Goal: Task Accomplishment & Management: Complete application form

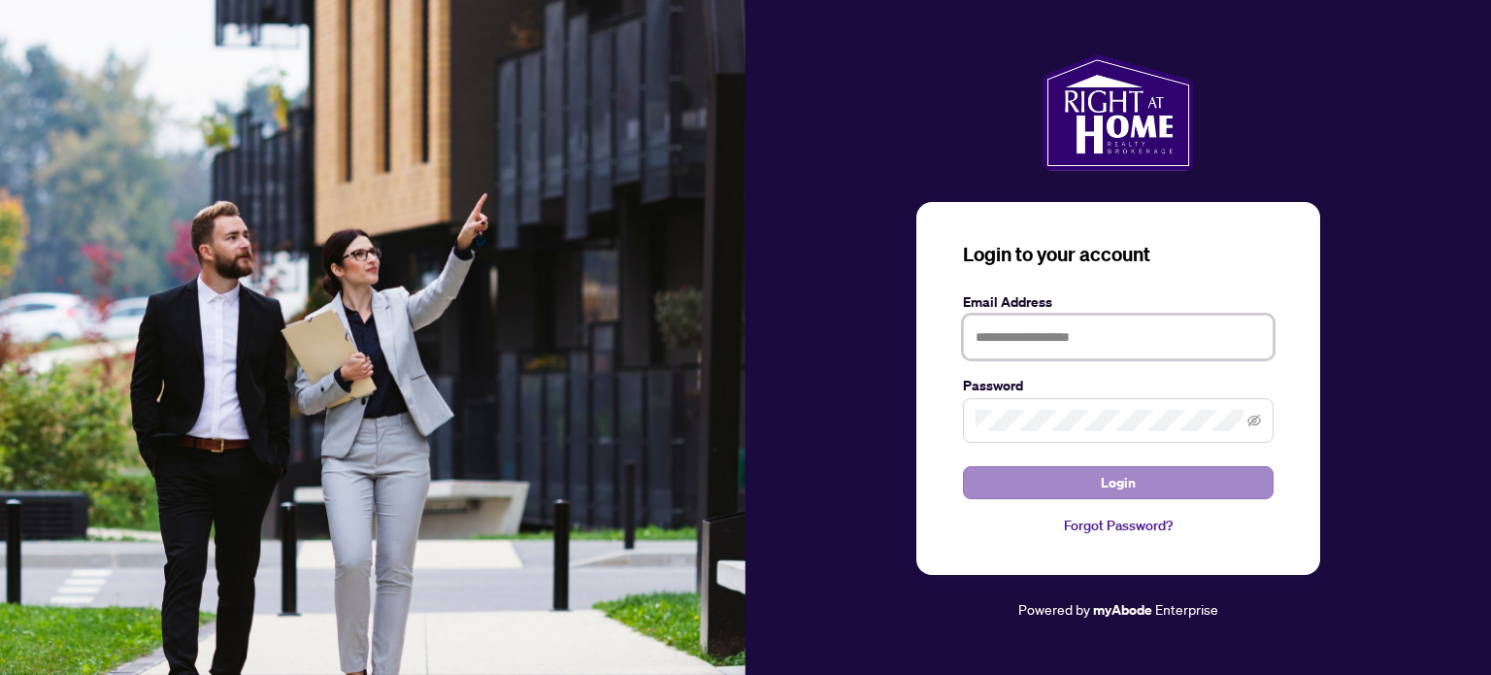
type input "**********"
click at [1169, 485] on button "Login" at bounding box center [1118, 482] width 311 height 33
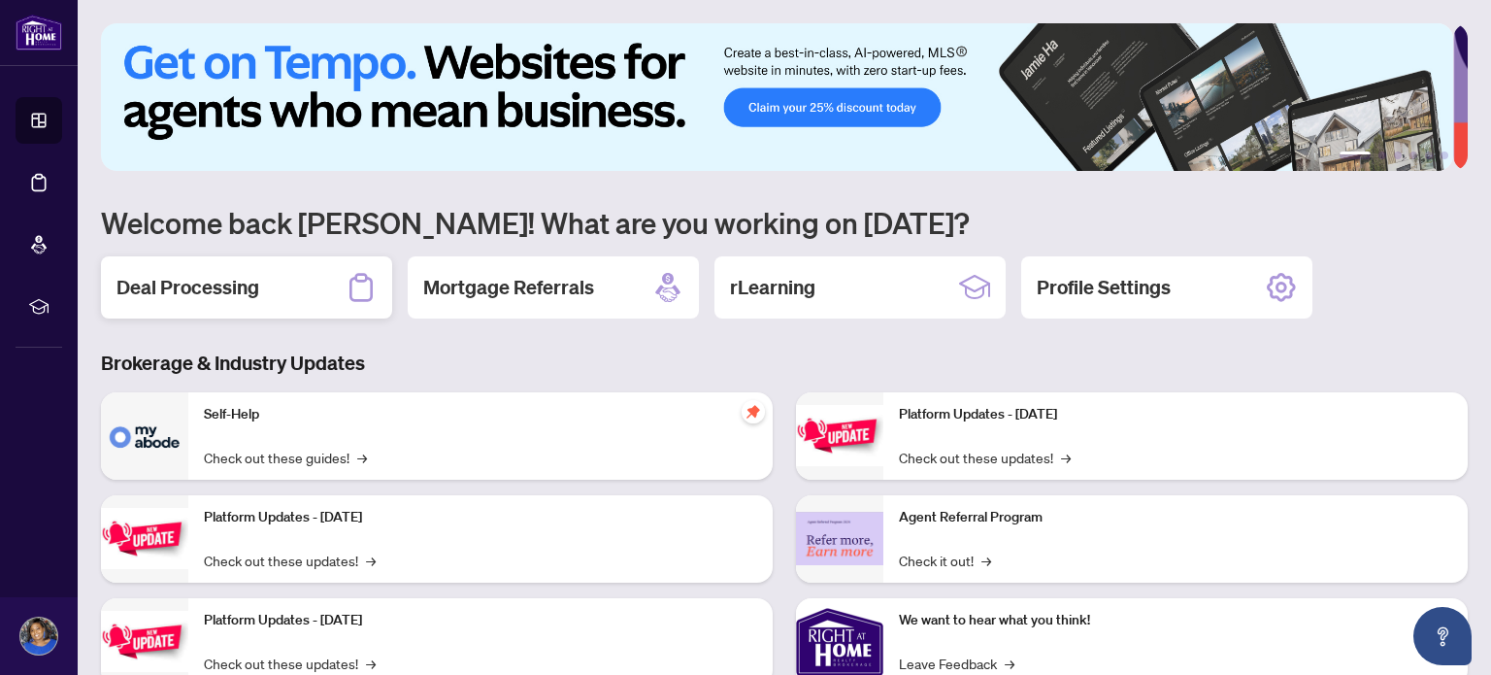
click at [201, 284] on h2 "Deal Processing" at bounding box center [187, 287] width 143 height 27
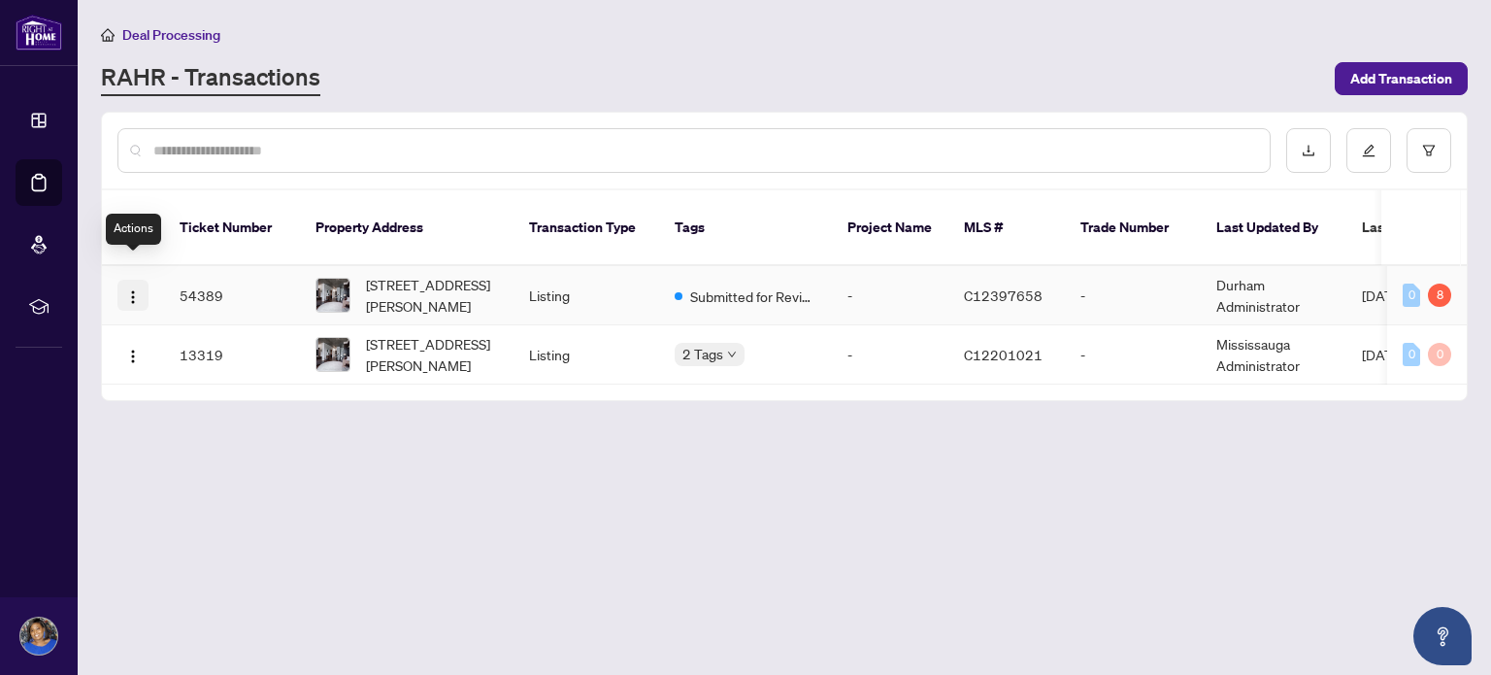
click at [136, 289] on img "button" at bounding box center [133, 297] width 16 height 16
click at [359, 274] on div "[STREET_ADDRESS][PERSON_NAME]" at bounding box center [406, 295] width 182 height 43
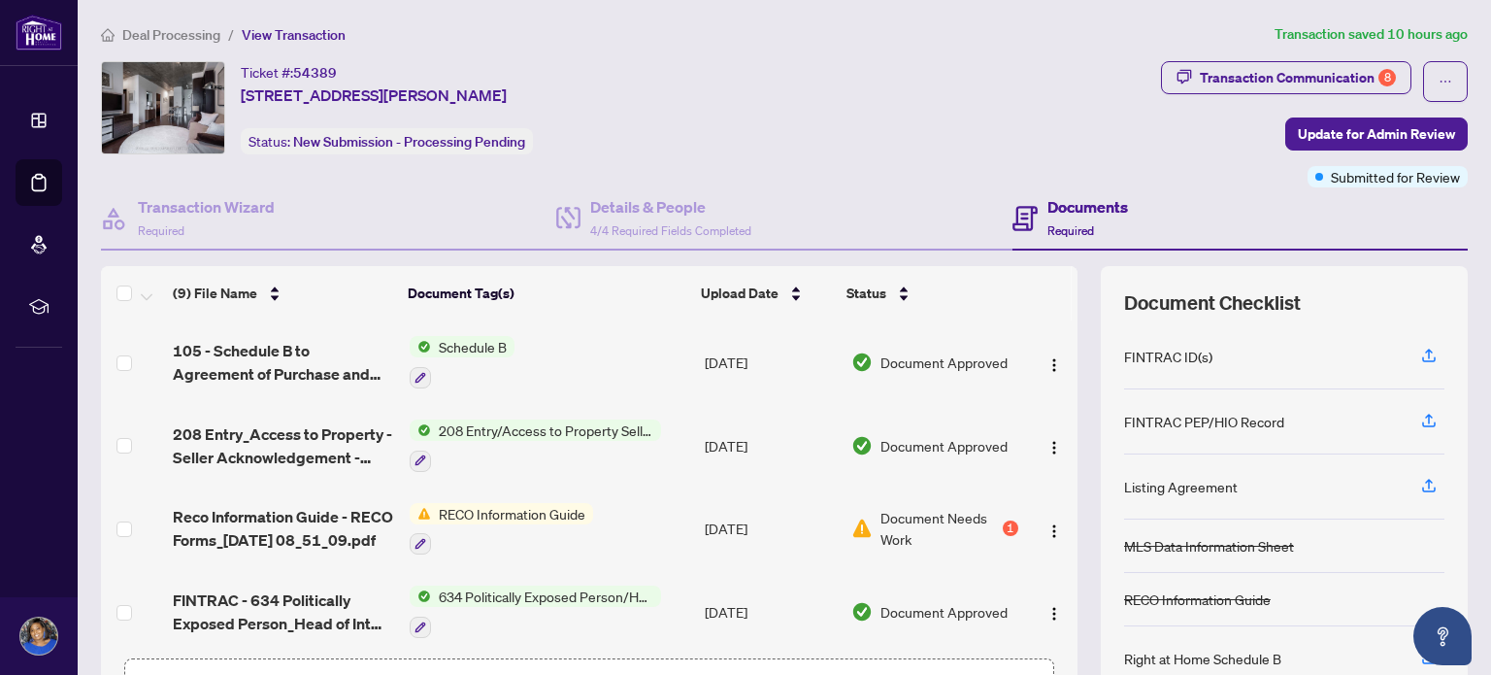
click at [1055, 204] on h4 "Documents" at bounding box center [1087, 206] width 81 height 23
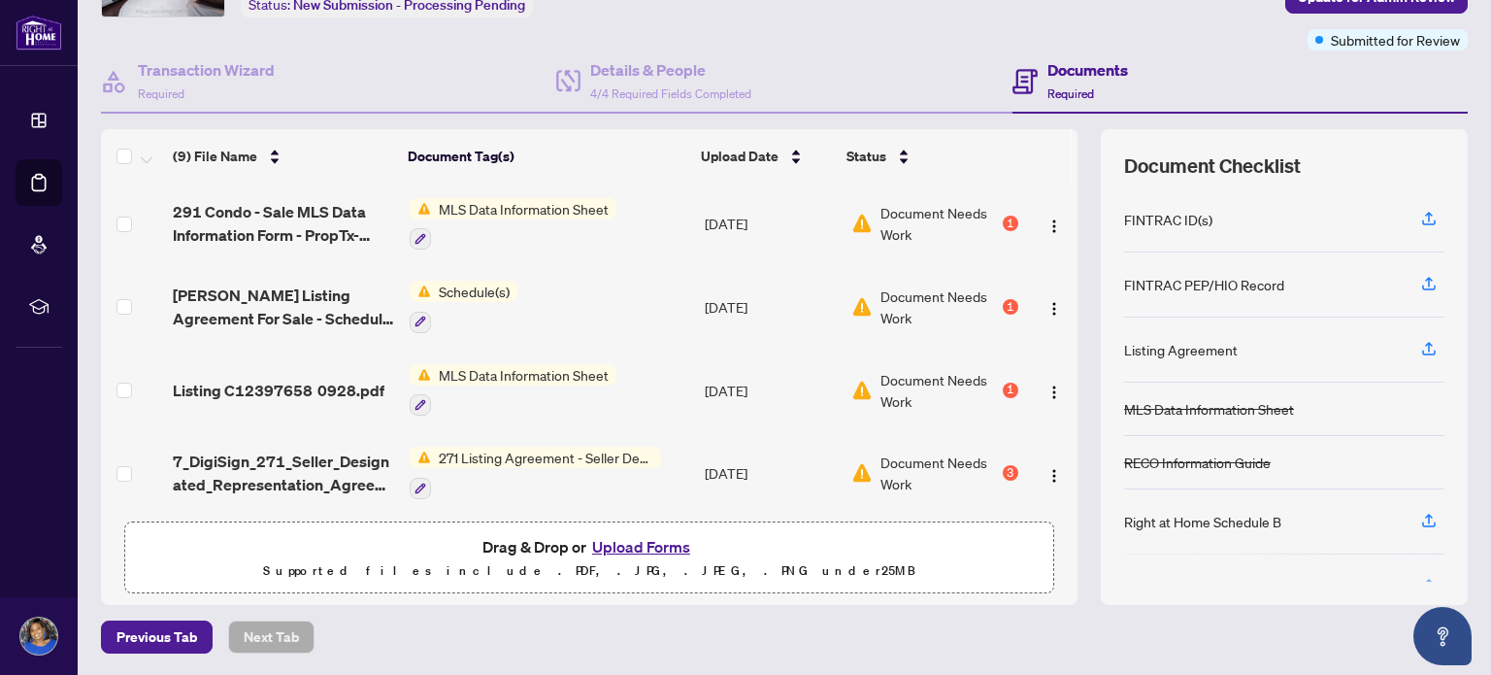
scroll to position [420, 0]
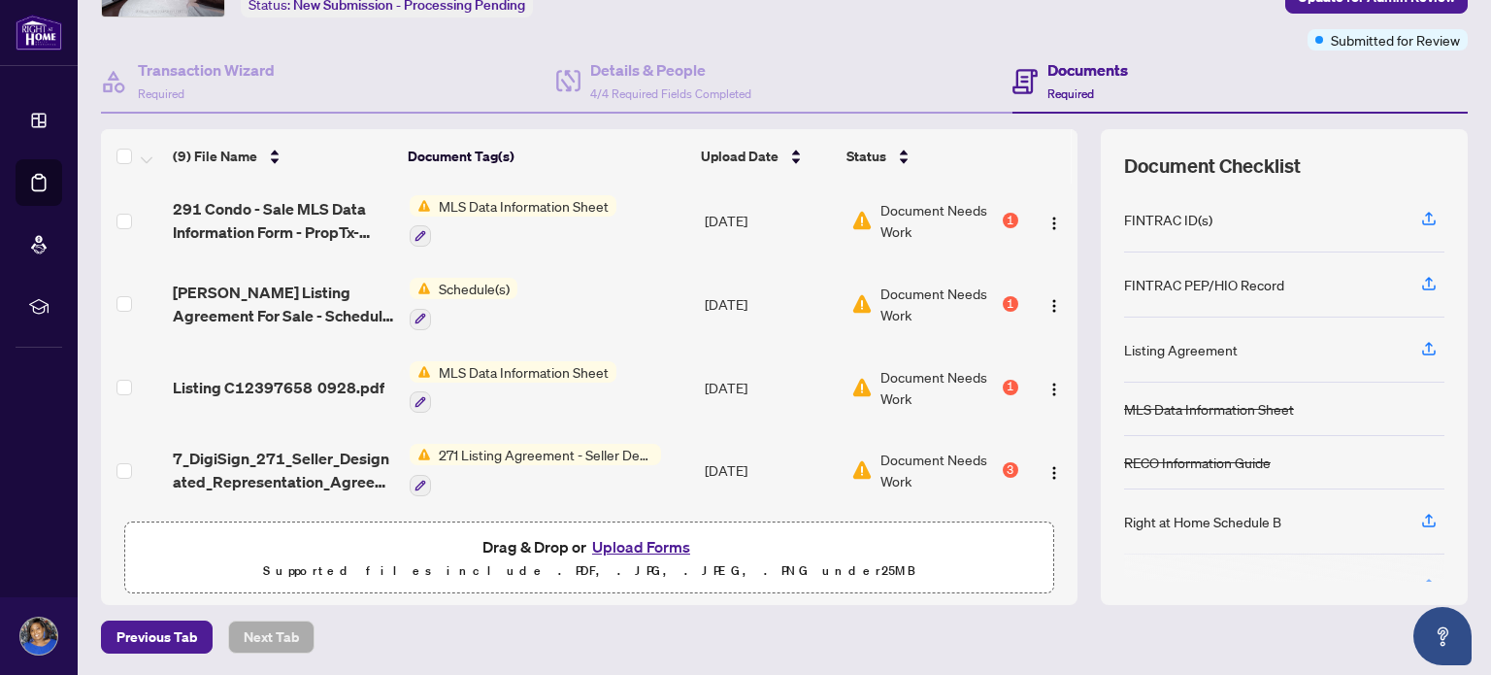
click at [613, 544] on button "Upload Forms" at bounding box center [641, 546] width 110 height 25
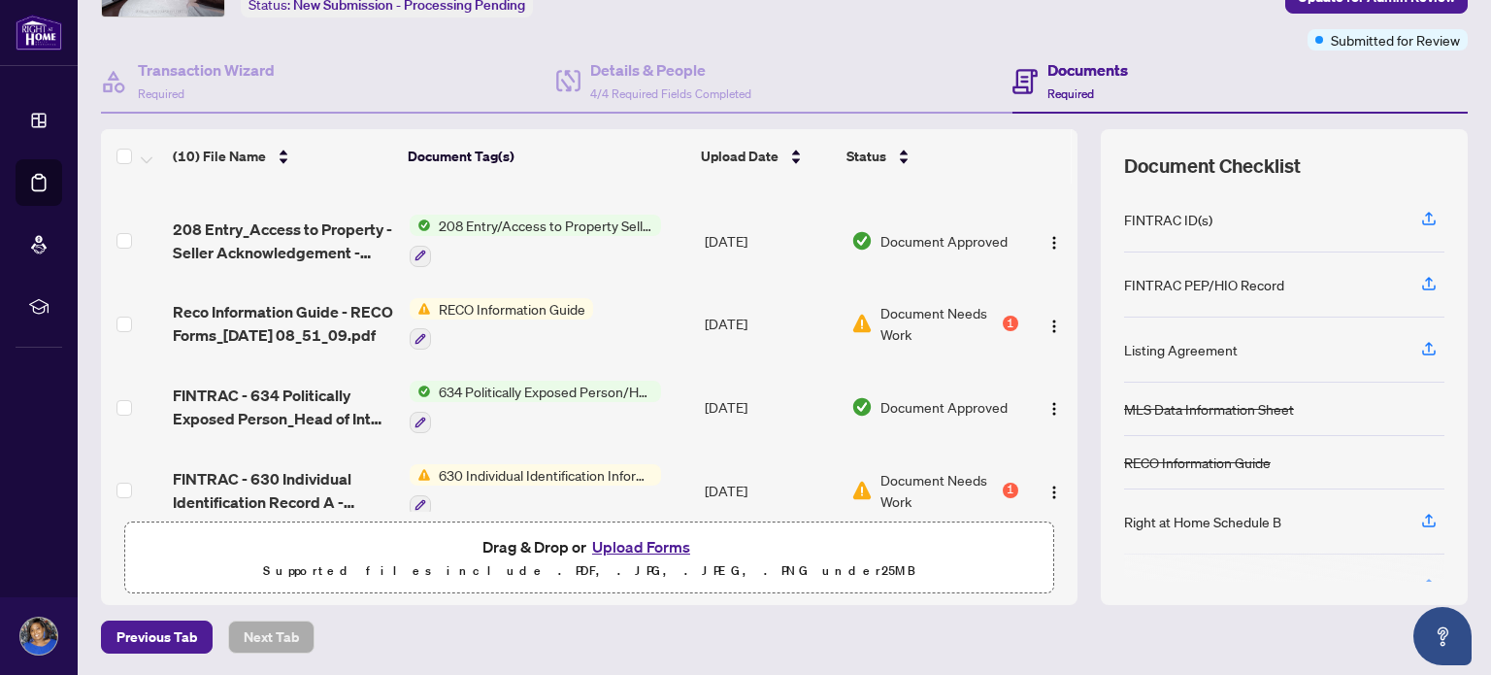
scroll to position [0, 0]
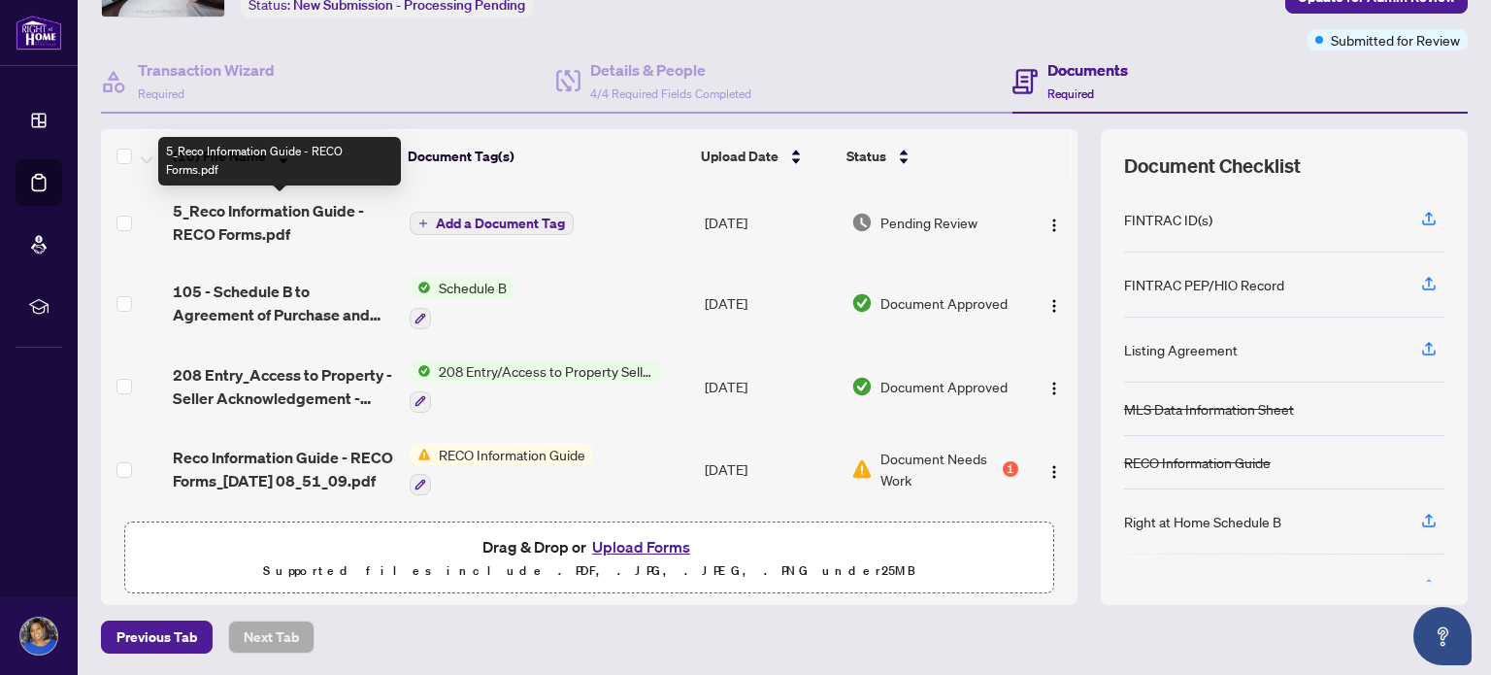
click at [297, 213] on span "5_Reco Information Guide - RECO Forms.pdf" at bounding box center [283, 222] width 220 height 47
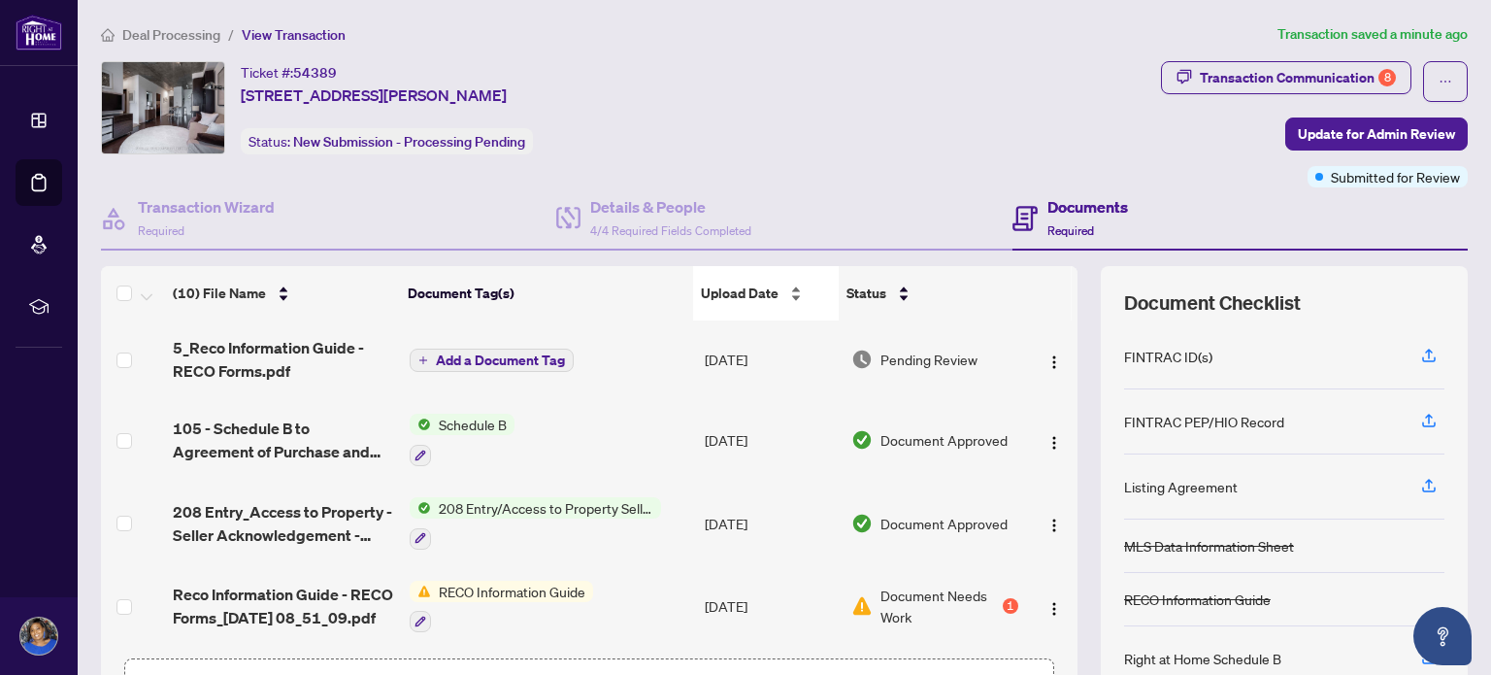
drag, startPoint x: 1063, startPoint y: 413, endPoint x: 763, endPoint y: 298, distance: 321.4
click at [763, 298] on span "Upload Date" at bounding box center [740, 292] width 78 height 21
click at [786, 287] on div "Upload Date" at bounding box center [765, 292] width 129 height 21
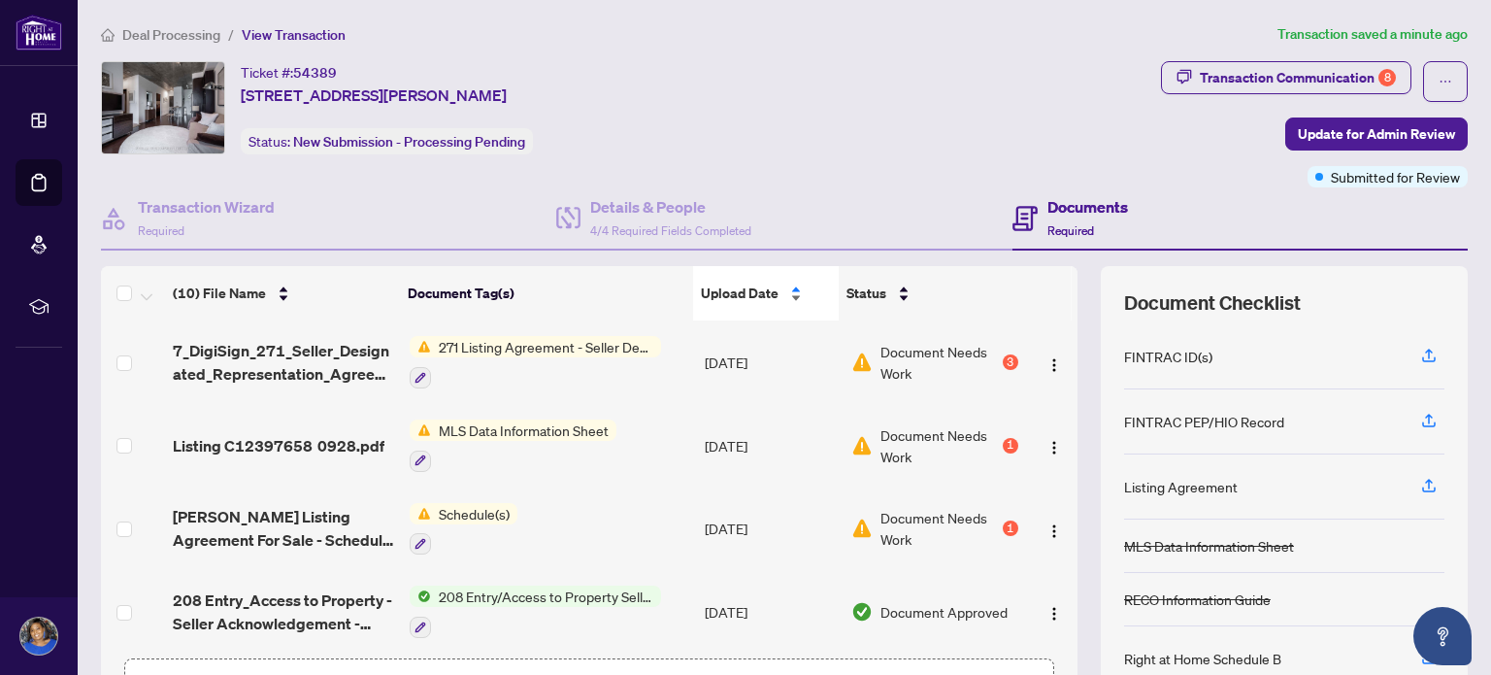
click at [782, 293] on div "Upload Date" at bounding box center [765, 292] width 129 height 21
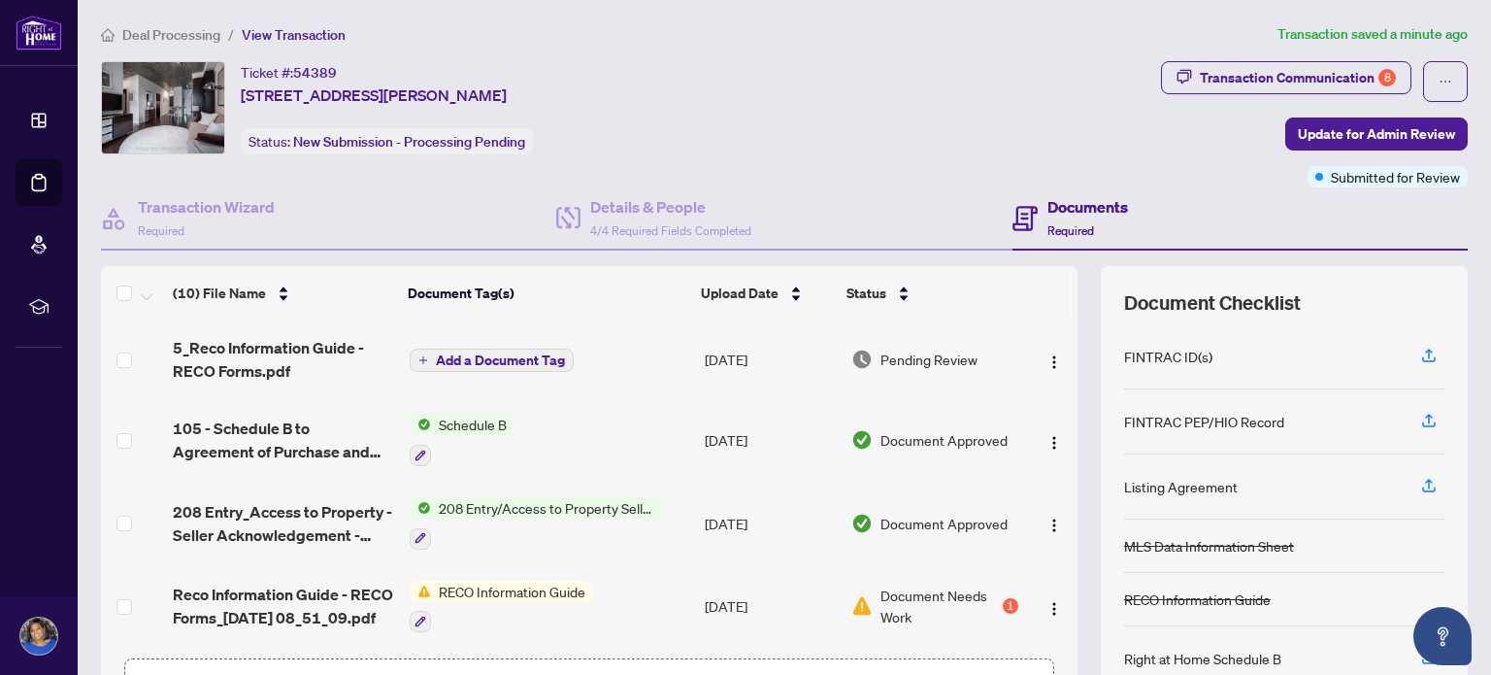
drag, startPoint x: 1059, startPoint y: 359, endPoint x: 894, endPoint y: 340, distance: 166.1
click at [894, 340] on td "Pending Review" at bounding box center [934, 359] width 182 height 78
click at [1052, 213] on h4 "Documents" at bounding box center [1087, 206] width 81 height 23
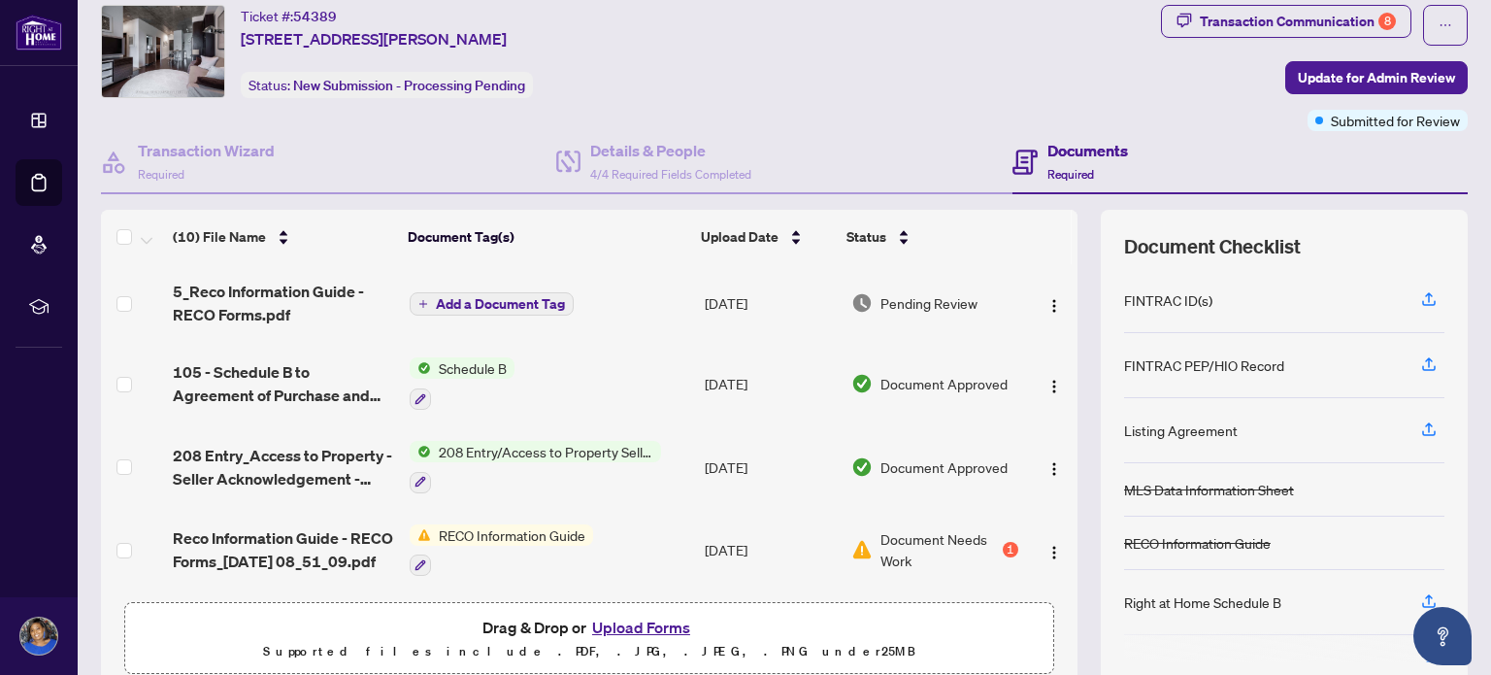
scroll to position [57, 0]
click at [1420, 427] on icon "button" at bounding box center [1428, 427] width 17 height 17
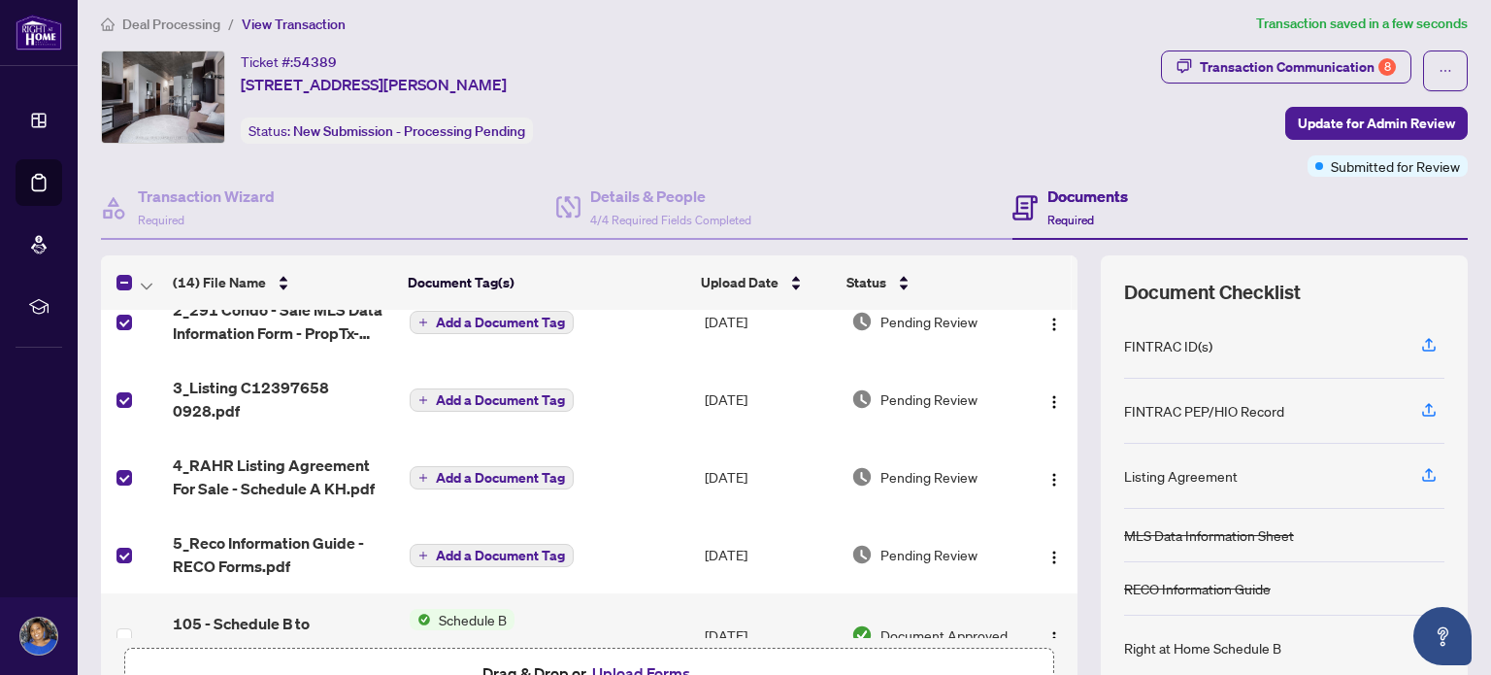
scroll to position [0, 0]
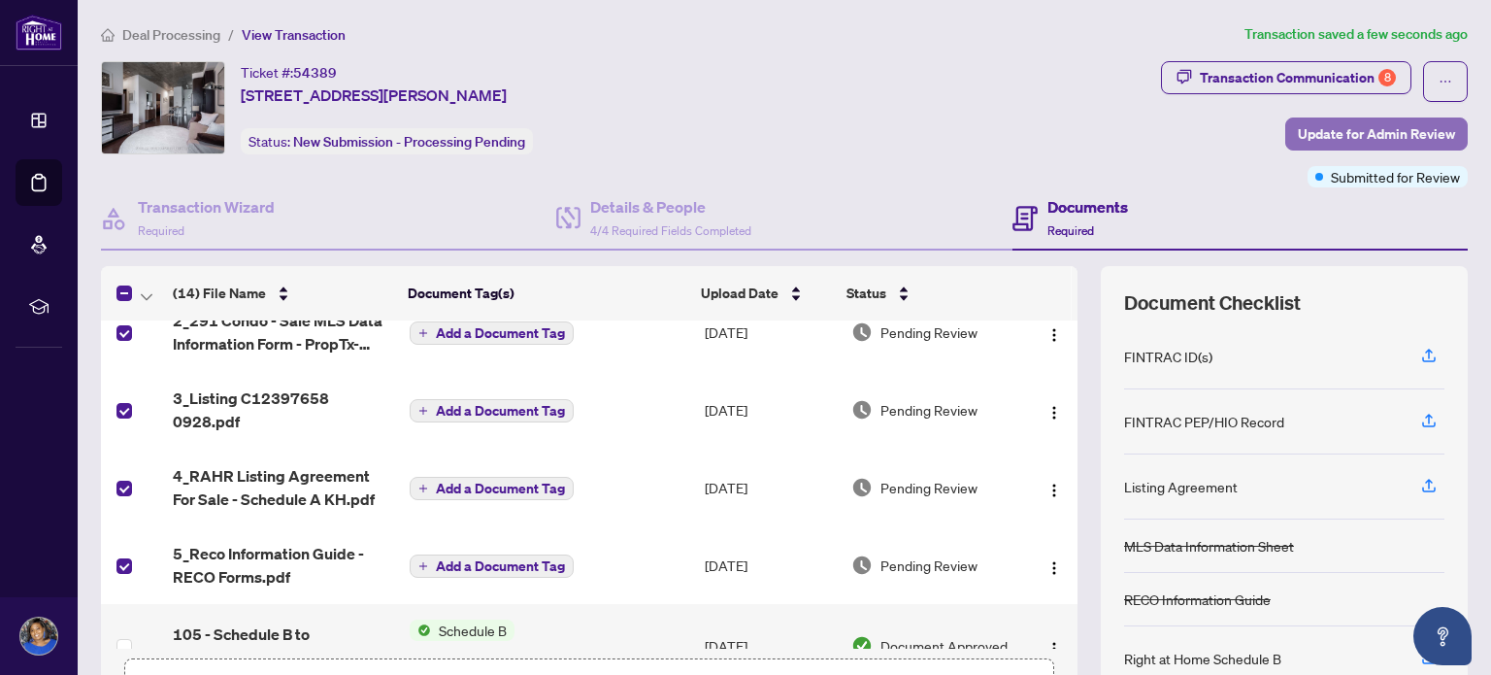
click at [1341, 132] on span "Update for Admin Review" at bounding box center [1376, 133] width 157 height 31
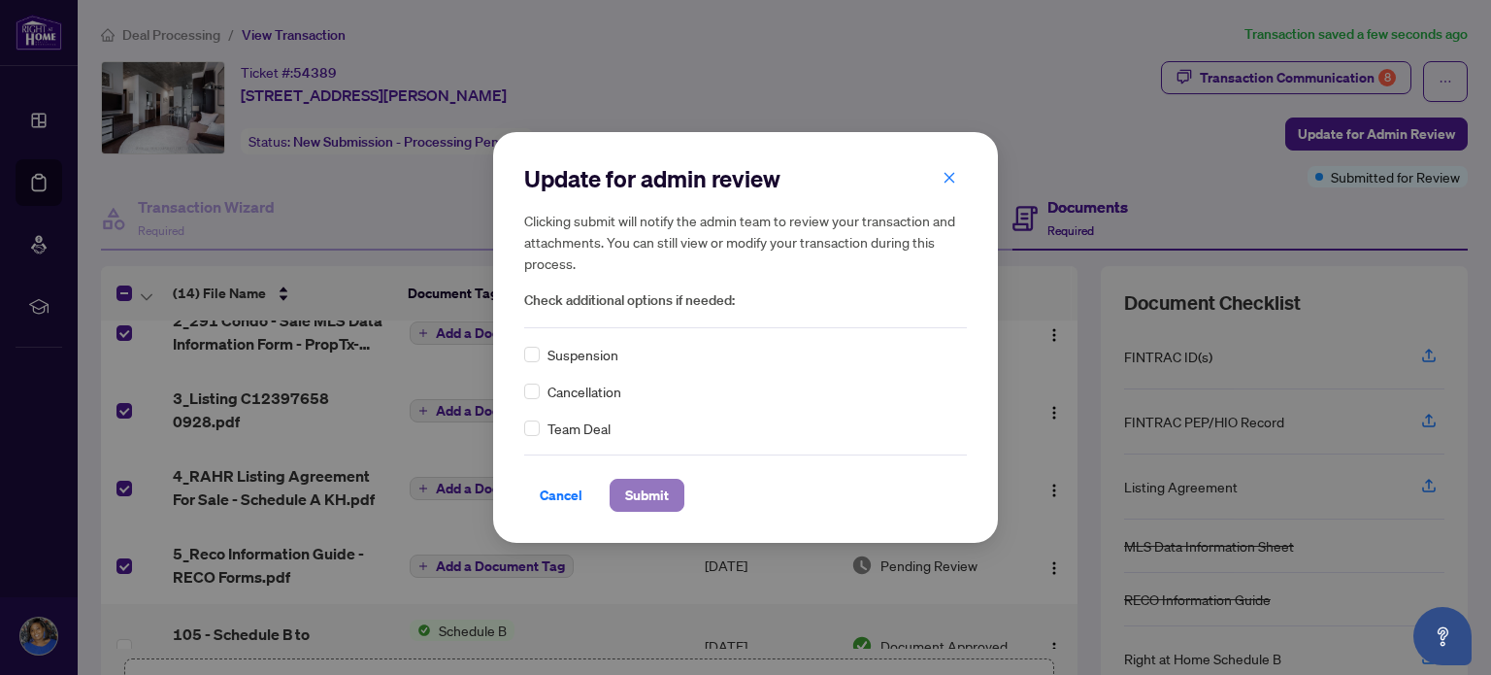
click at [653, 499] on span "Submit" at bounding box center [647, 495] width 44 height 31
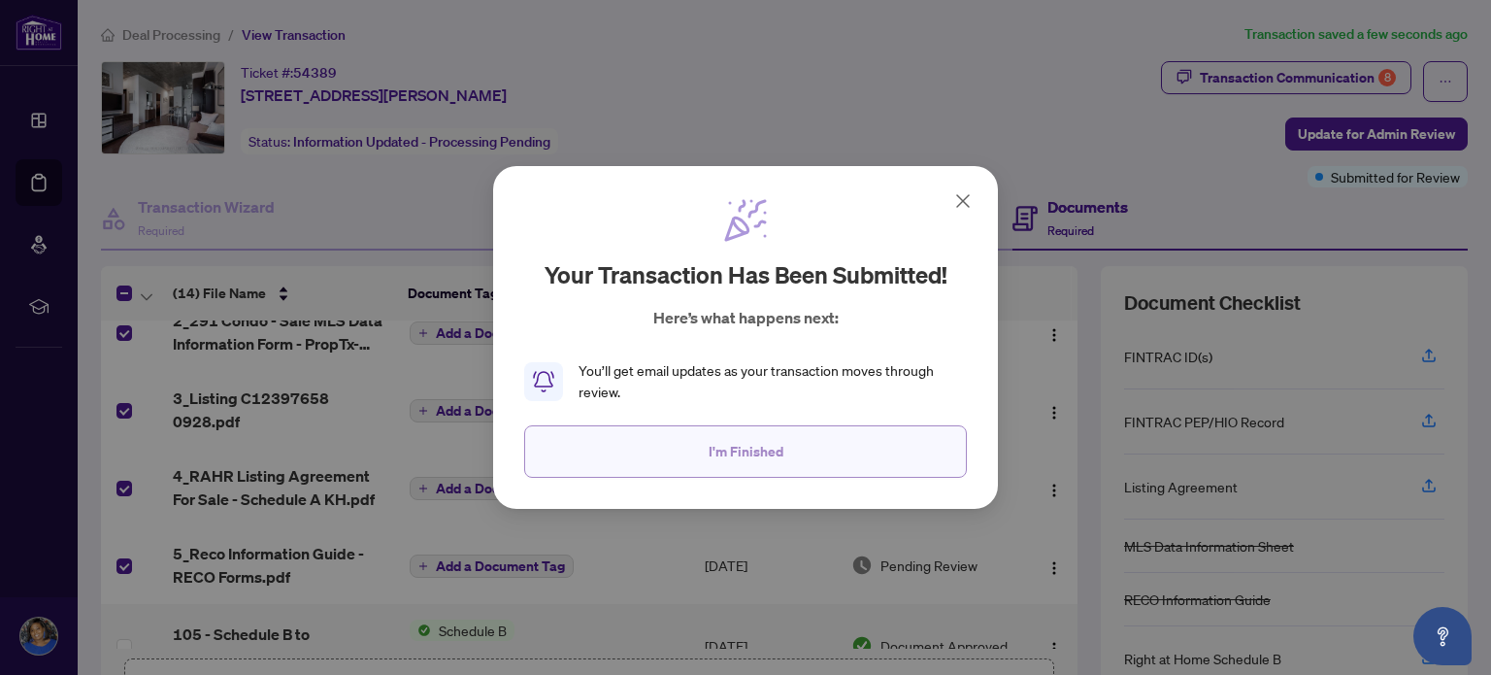
click at [767, 448] on span "I'm Finished" at bounding box center [746, 451] width 75 height 31
